Goal: Complete application form: Complete application form

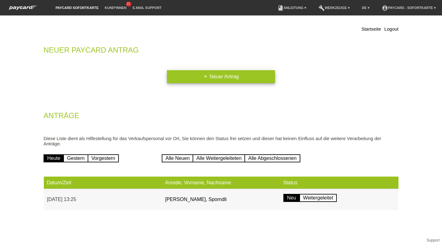
click at [208, 78] on link "add Neuer Antrag" at bounding box center [221, 76] width 108 height 13
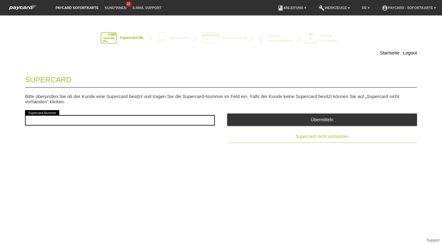
click at [335, 132] on button "Supercard nicht vorhanden" at bounding box center [322, 136] width 190 height 12
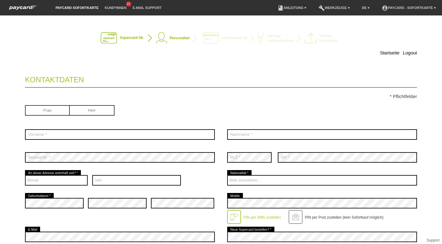
click at [93, 114] on input "radio" at bounding box center [92, 109] width 45 height 9
radio input "true"
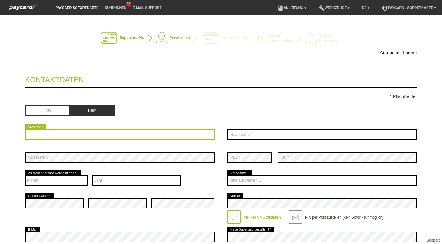
click at [81, 131] on input "text" at bounding box center [120, 134] width 190 height 10
type input "l"
type input "Luis Fernando"
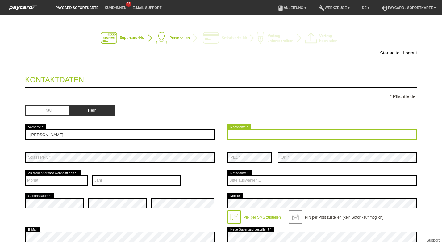
drag, startPoint x: 81, startPoint y: 131, endPoint x: 228, endPoint y: 133, distance: 147.6
click at [228, 133] on input "text" at bounding box center [322, 134] width 190 height 10
type input "Ortiz Arenas"
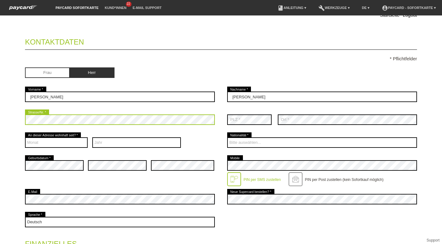
scroll to position [38, 0]
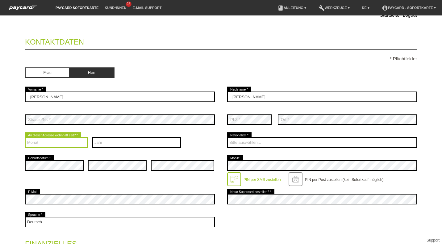
click at [74, 142] on select "Monat 01 02 03 04 05 06 07 08 09 10 11 12" at bounding box center [56, 142] width 63 height 10
select select "01"
click at [25, 137] on select "Monat 01 02 03 04 05 06 07 08 09 10 11 12" at bounding box center [56, 142] width 63 height 10
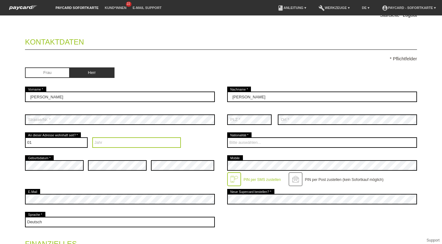
click at [97, 142] on select "Jahr 2025 2024 2023 2022 2021 2020 2019 2018 2017 2016" at bounding box center [136, 142] width 89 height 10
select select "2019"
click at [92, 137] on select "Jahr 2025 2024 2023 2022 2021 2020 2019 2018 2017 2016" at bounding box center [136, 142] width 89 height 10
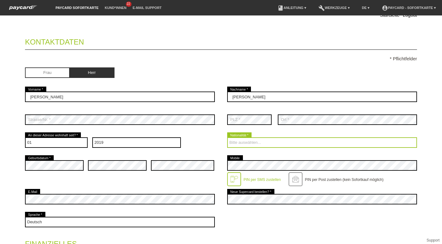
click at [245, 140] on select "Bitte auswählen... Schweiz Deutschland Liechtenstein Österreich ------------ Af…" at bounding box center [322, 142] width 190 height 10
select select "ES"
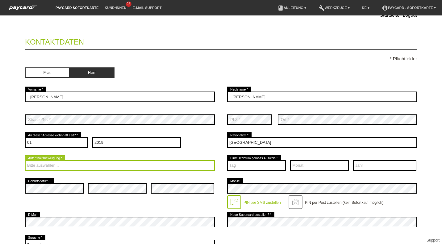
click at [46, 166] on select "Bitte auswählen... C B B - Flüchtlingsstatus Andere" at bounding box center [120, 165] width 190 height 10
select select "C"
click at [25, 160] on select "Bitte auswählen... C B B - Flüchtlingsstatus Andere" at bounding box center [120, 165] width 190 height 10
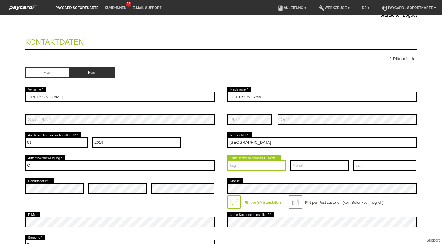
click at [250, 165] on select "Tag 01 02 03 04 05 06 07 08 09 10 11 12 13 14 15 16 17" at bounding box center [256, 165] width 59 height 10
select select "24"
click at [227, 160] on select "Tag 01 02 03 04 05 06 07 08 09 10 11 12 13 14 15 16 17" at bounding box center [256, 165] width 59 height 10
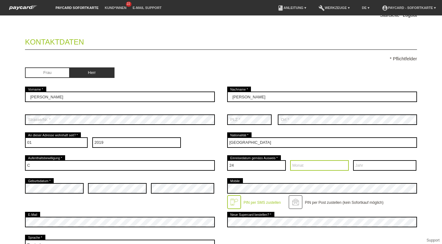
click at [294, 164] on select "Monat 01 02 03 04 05 06 07 08 09 10 11 12" at bounding box center [319, 165] width 59 height 10
select select "04"
click at [290, 160] on select "Monat 01 02 03 04 05 06 07 08 09 10 11 12" at bounding box center [319, 165] width 59 height 10
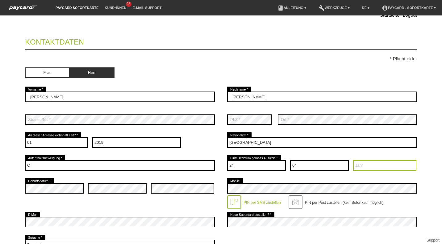
click at [376, 165] on select "Jahr 2025 2024 2023 2022 2021 2020 2019 2018 2017 2016" at bounding box center [384, 165] width 63 height 10
select select "2015"
click at [353, 160] on select "Jahr 2025 2024 2023 2022 2021 2020 2019 2018 2017 2016" at bounding box center [384, 165] width 63 height 10
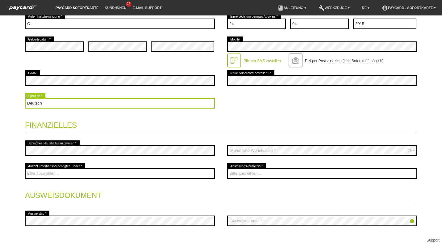
scroll to position [179, 0]
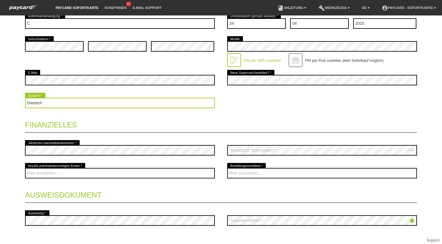
click at [47, 107] on select "Deutsch Français Italiano English" at bounding box center [120, 103] width 190 height 10
click at [25, 98] on select "Deutsch Français Italiano English" at bounding box center [120, 103] width 190 height 10
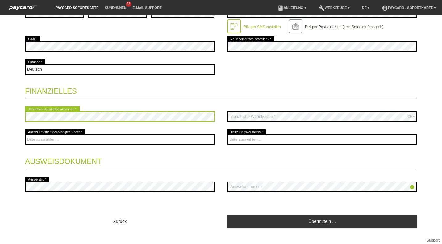
scroll to position [213, 0]
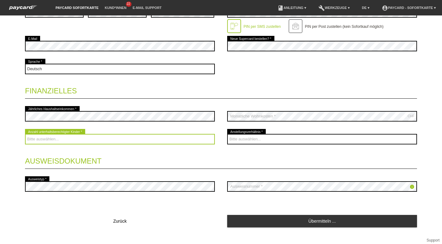
click at [58, 139] on select "Bitte auswählen... 0 1 2 3 4 5 6 7 8 9" at bounding box center [120, 139] width 190 height 10
click at [25, 134] on select "Bitte auswählen... 0 1 2 3 4 5 6 7 8 9" at bounding box center [120, 139] width 190 height 10
click at [44, 143] on select "Bitte auswählen... 0 1 2 3 4 5 6 7 8 9" at bounding box center [120, 139] width 190 height 10
select select "0"
click at [25, 134] on select "Bitte auswählen... 0 1 2 3 4 5 6 7 8 9" at bounding box center [120, 139] width 190 height 10
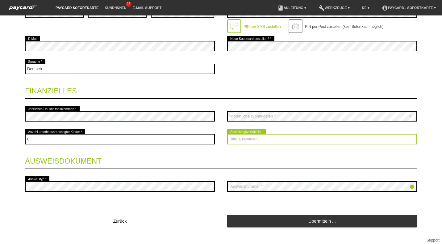
click at [245, 139] on select "Bitte auswählen... Unbefristet Befristet Lehrling/Student Pensioniert Nicht arb…" at bounding box center [322, 139] width 190 height 10
select select "UNLIMITED"
click at [227, 134] on select "Bitte auswählen... Unbefristet Befristet Lehrling/Student Pensioniert Nicht arb…" at bounding box center [322, 139] width 190 height 10
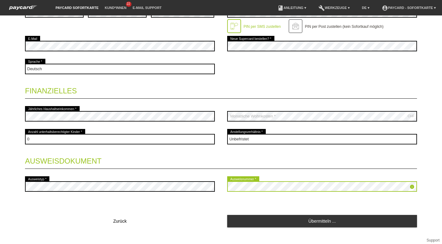
scroll to position [222, 0]
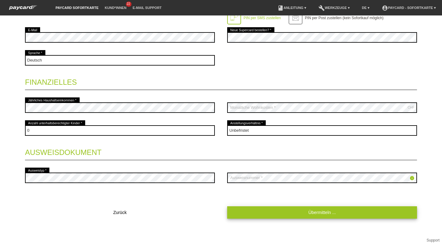
click at [292, 211] on link "Übermitteln ..." at bounding box center [322, 212] width 190 height 12
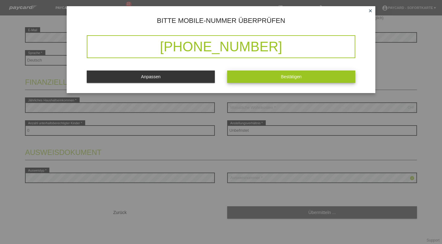
click at [293, 73] on button "Bestätigen" at bounding box center [291, 76] width 128 height 12
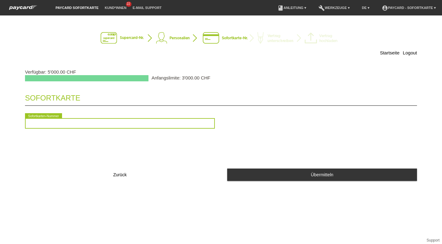
click at [68, 122] on input "text" at bounding box center [120, 123] width 190 height 10
type input "2090032543505"
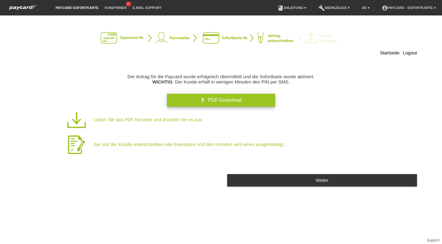
click at [248, 100] on link "get_app PDF-Download" at bounding box center [221, 100] width 108 height 13
click at [217, 100] on span "PDF-Download" at bounding box center [224, 99] width 33 height 5
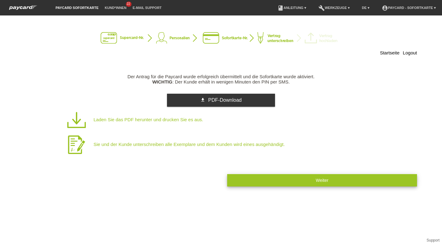
click at [332, 183] on button "Weiter" at bounding box center [322, 180] width 190 height 12
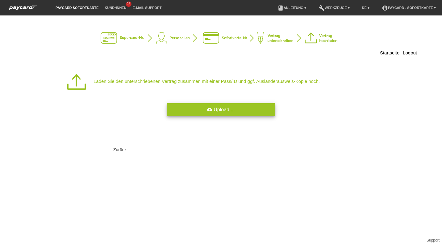
click at [242, 110] on link "cloud_upload Upload ..." at bounding box center [221, 109] width 108 height 13
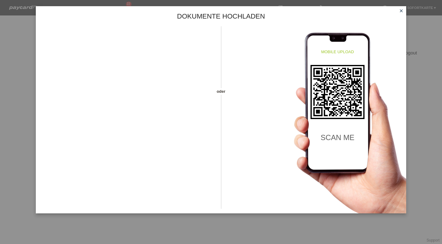
click at [403, 12] on icon "close" at bounding box center [401, 10] width 5 height 5
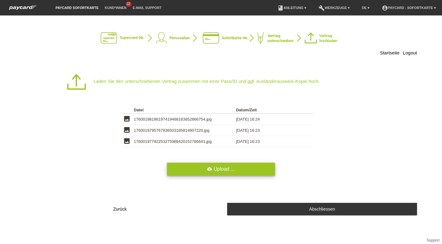
click at [222, 168] on link "cloud_upload Upload ..." at bounding box center [221, 168] width 108 height 13
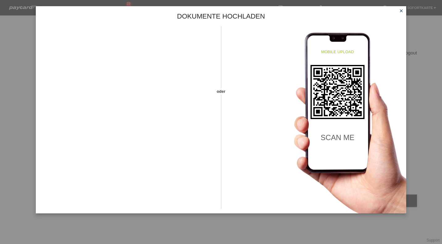
click at [399, 9] on icon "close" at bounding box center [401, 10] width 5 height 5
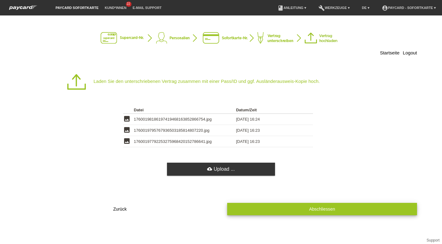
click at [367, 208] on button "Abschliessen" at bounding box center [322, 209] width 190 height 12
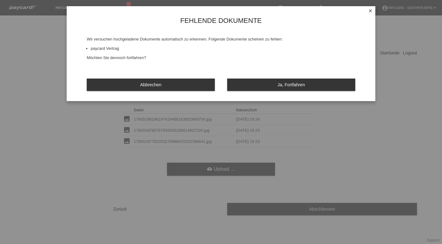
click at [259, 99] on div "Fehlende Dokumente Wir versuchen hochgeladene Dokumente automatisch zu erkennen…" at bounding box center [221, 53] width 309 height 95
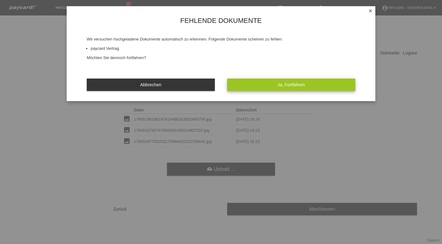
click at [257, 87] on button "Ja, Fortfahren" at bounding box center [291, 84] width 128 height 12
